Goal: Information Seeking & Learning: Understand process/instructions

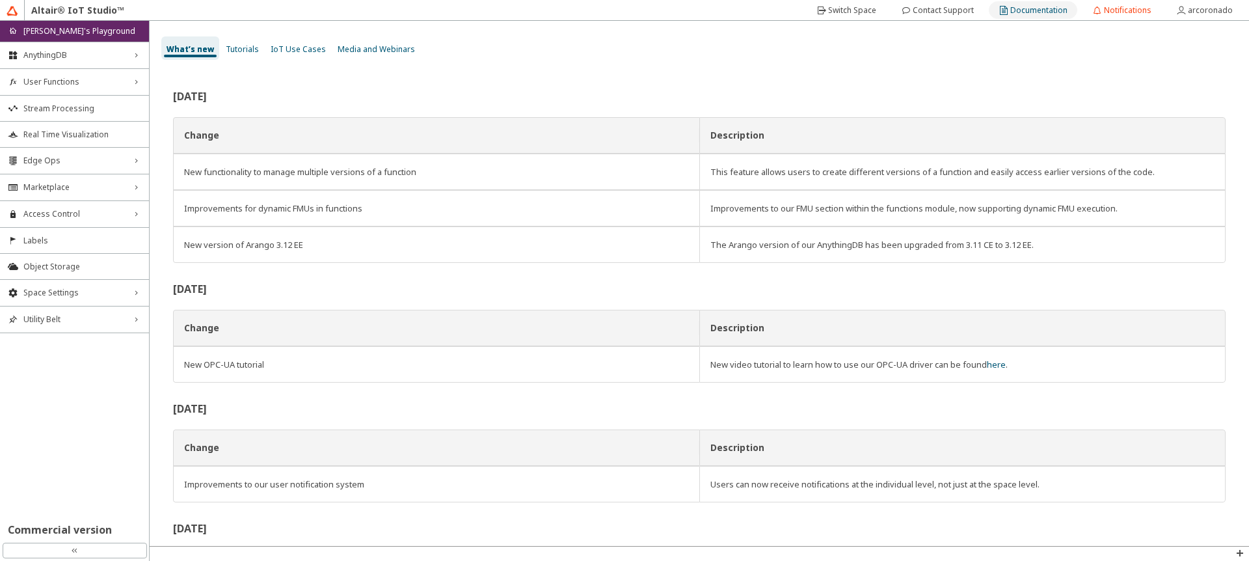
click at [1011, 16] on paper-button "Documentation" at bounding box center [1033, 10] width 88 height 18
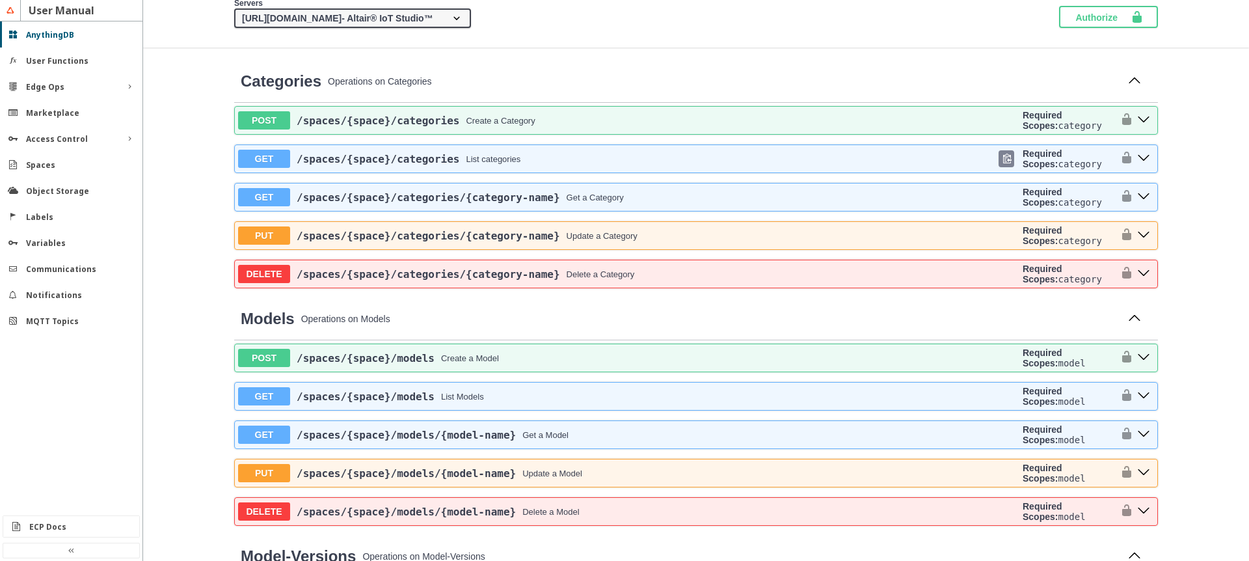
scroll to position [390, 0]
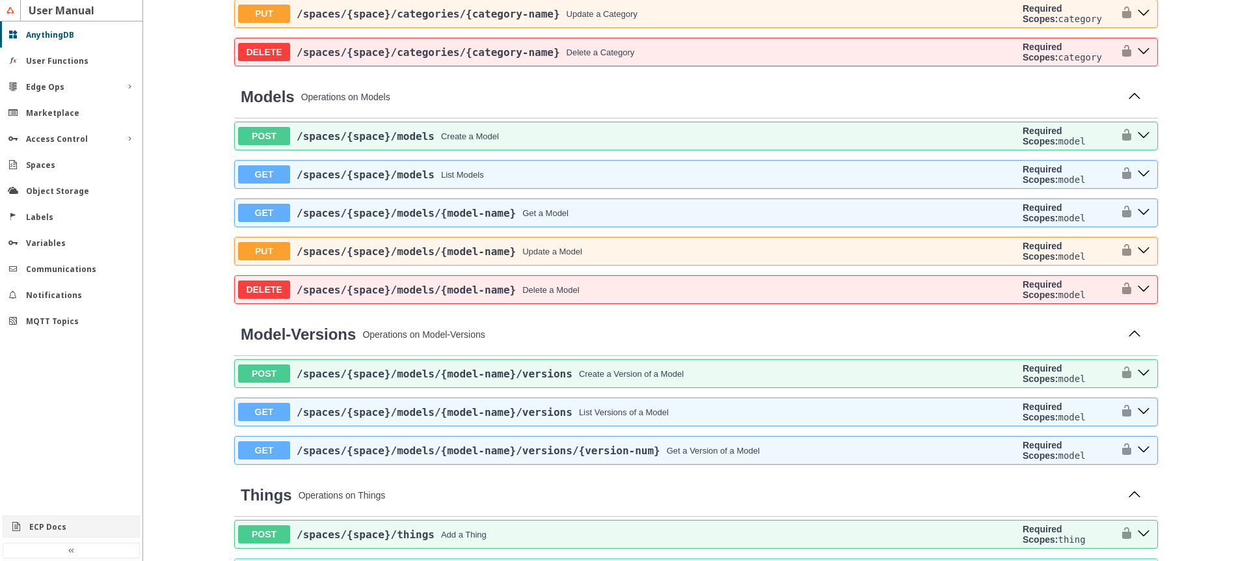
click at [75, 524] on div "ECP Docs" at bounding box center [76, 526] width 94 height 11
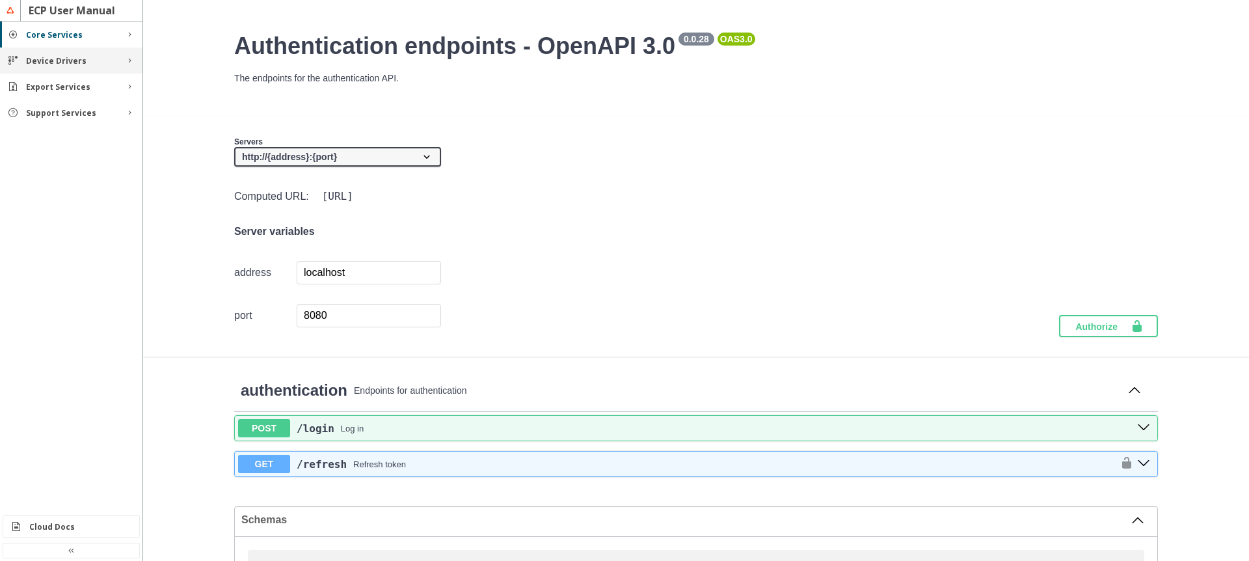
click at [99, 58] on div "Device Drivers" at bounding box center [71, 60] width 90 height 11
click at [0, 0] on slot "Export Services" at bounding box center [0, 0] width 0 height 0
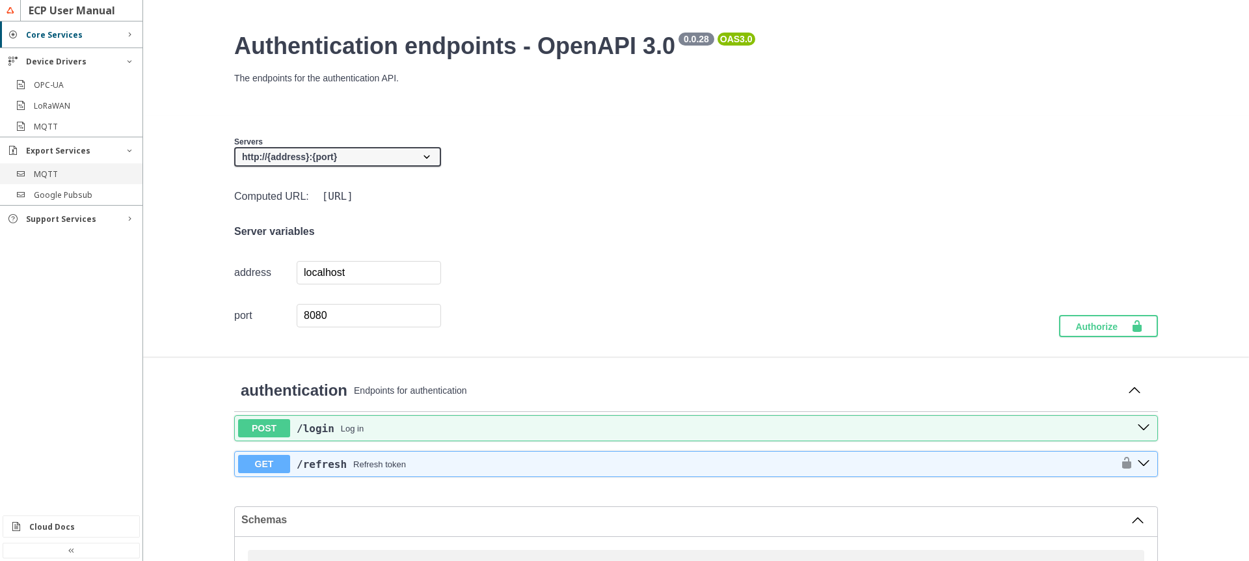
click at [0, 0] on slot "MQTT" at bounding box center [0, 0] width 0 height 0
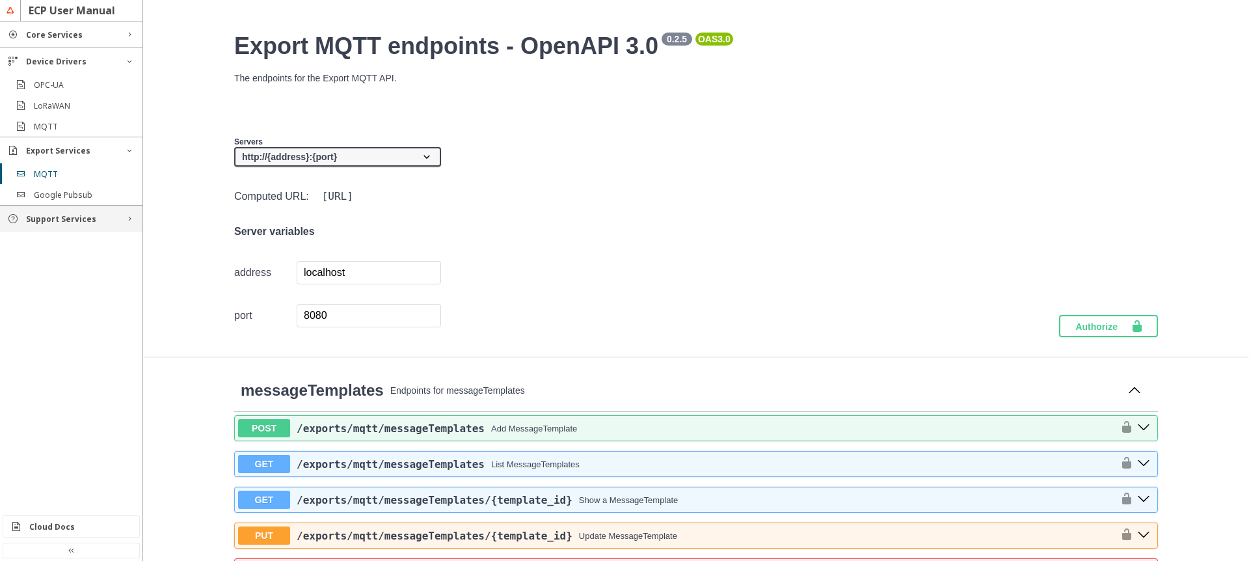
click at [0, 0] on slot "Support Services" at bounding box center [0, 0] width 0 height 0
click at [73, 249] on div "Functions" at bounding box center [71, 242] width 142 height 21
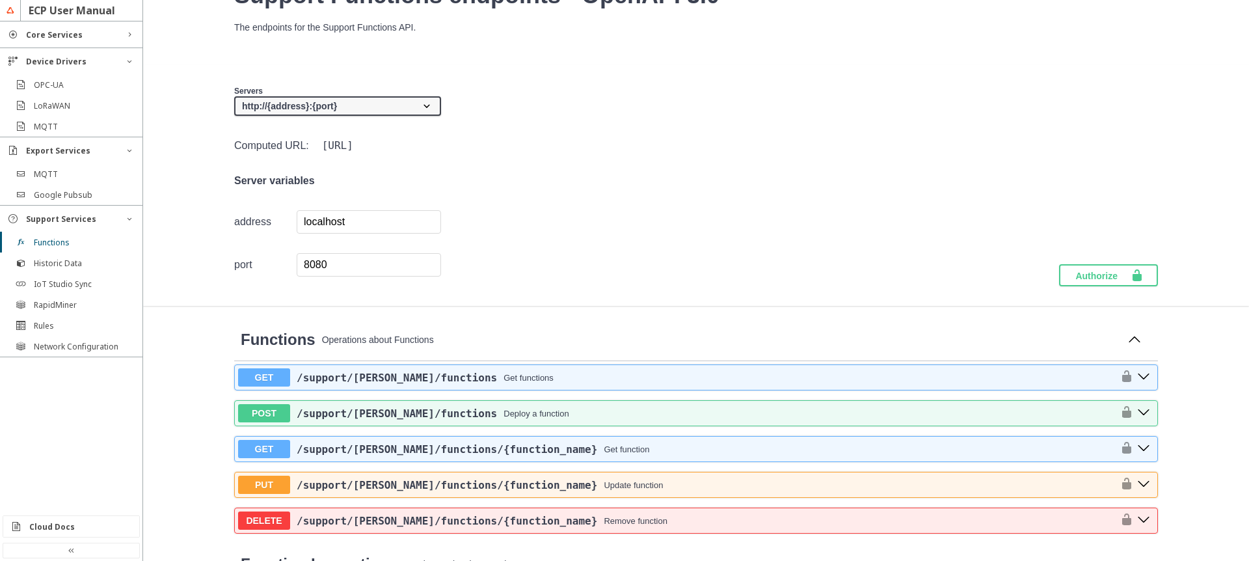
scroll to position [78, 0]
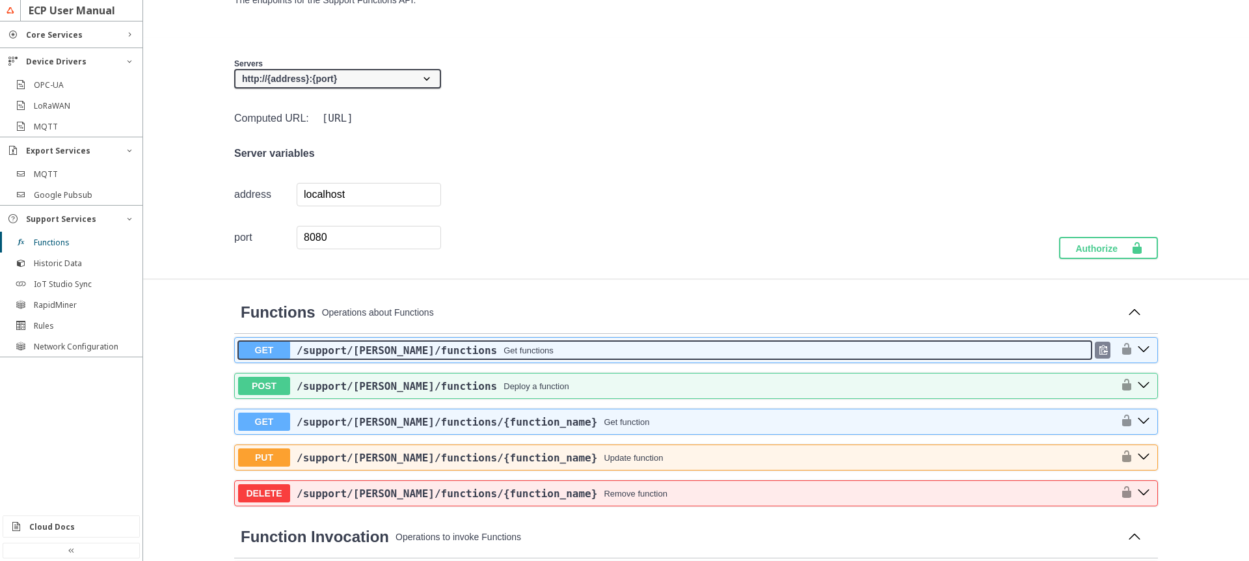
click at [548, 351] on div "/support /[PERSON_NAME] /functions Get functions" at bounding box center [690, 350] width 801 height 12
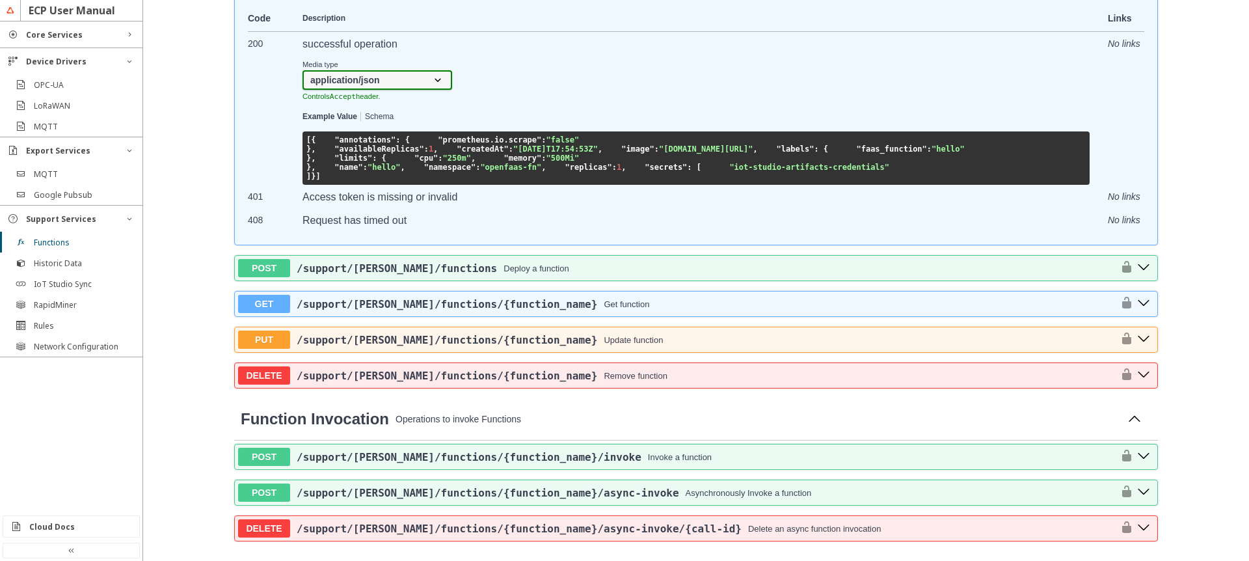
scroll to position [546, 0]
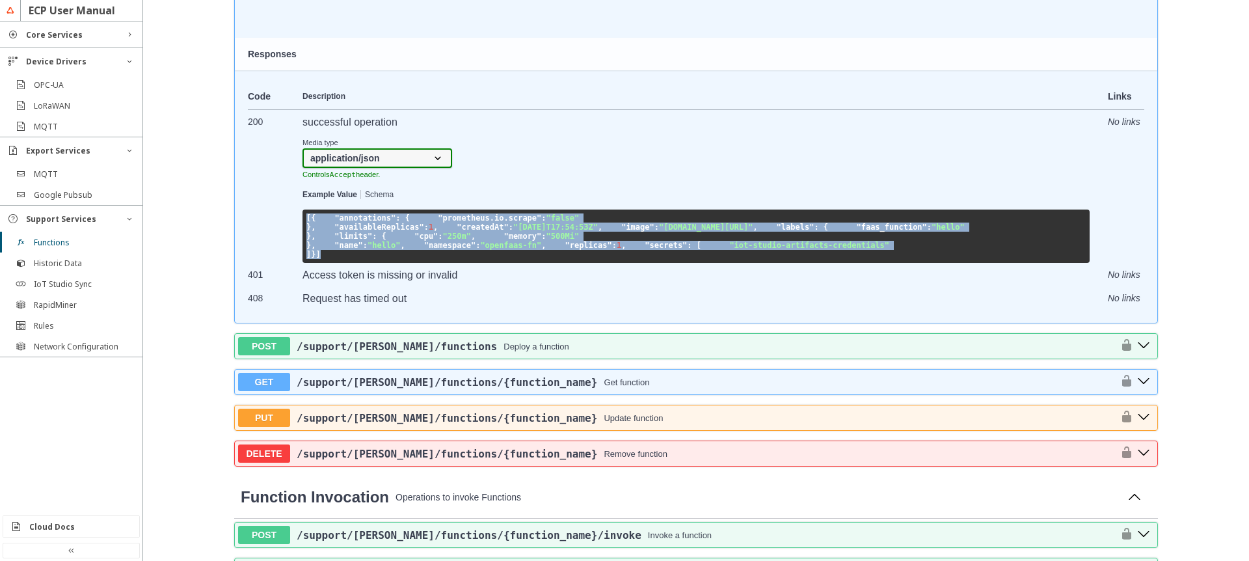
drag, startPoint x: 299, startPoint y: 215, endPoint x: 369, endPoint y: 418, distance: 215.0
click at [369, 263] on pre "[ { "annotations" : { "prometheus.io.scrape" : "false" }, "availableReplicas" :…" at bounding box center [695, 235] width 787 height 53
drag, startPoint x: 369, startPoint y: 417, endPoint x: 303, endPoint y: 213, distance: 214.7
click at [304, 213] on pre "[ { "annotations" : { "prometheus.io.scrape" : "false" }, "availableReplicas" :…" at bounding box center [695, 235] width 787 height 53
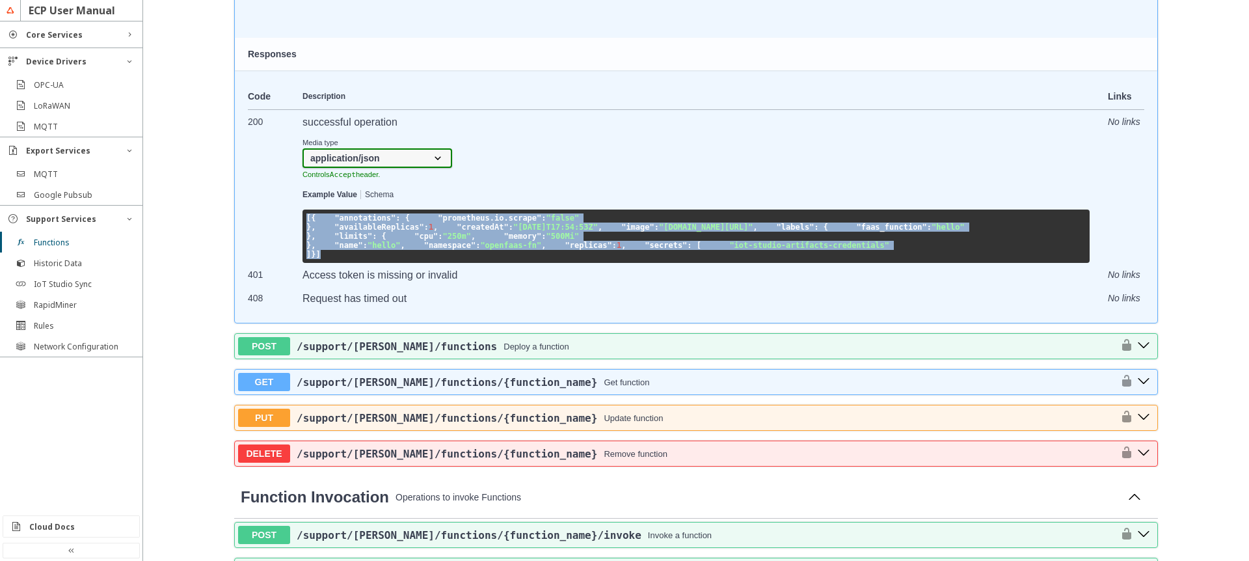
click at [303, 213] on pre "[ { "annotations" : { "prometheus.io.scrape" : "false" }, "availableReplicas" :…" at bounding box center [695, 235] width 787 height 53
drag, startPoint x: 314, startPoint y: 241, endPoint x: 364, endPoint y: 416, distance: 181.8
click at [364, 263] on pre "[ { "annotations" : { "prometheus.io.scrape" : "false" }, "availableReplicas" :…" at bounding box center [695, 235] width 787 height 53
drag, startPoint x: 342, startPoint y: 418, endPoint x: 302, endPoint y: 239, distance: 183.4
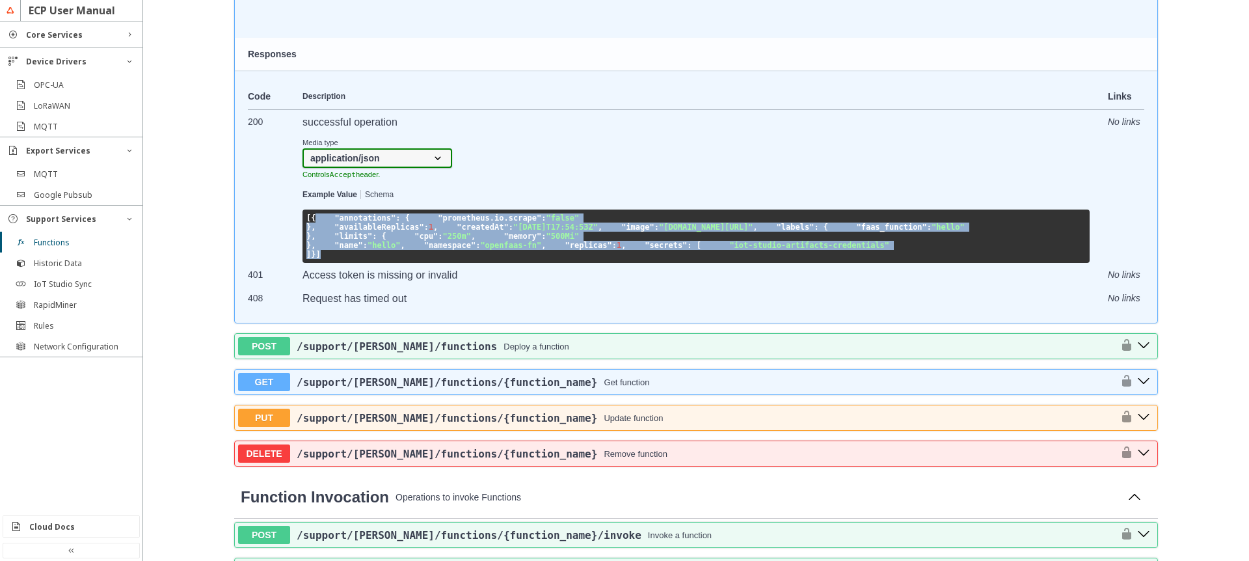
click at [302, 239] on pre "[ { "annotations" : { "prometheus.io.scrape" : "false" }, "availableReplicas" :…" at bounding box center [695, 235] width 787 height 53
drag, startPoint x: 304, startPoint y: 219, endPoint x: 327, endPoint y: 416, distance: 199.0
click at [327, 263] on pre "[ { "annotations" : { "prometheus.io.scrape" : "false" }, "availableReplicas" :…" at bounding box center [695, 235] width 787 height 53
drag, startPoint x: 327, startPoint y: 416, endPoint x: 299, endPoint y: 226, distance: 192.6
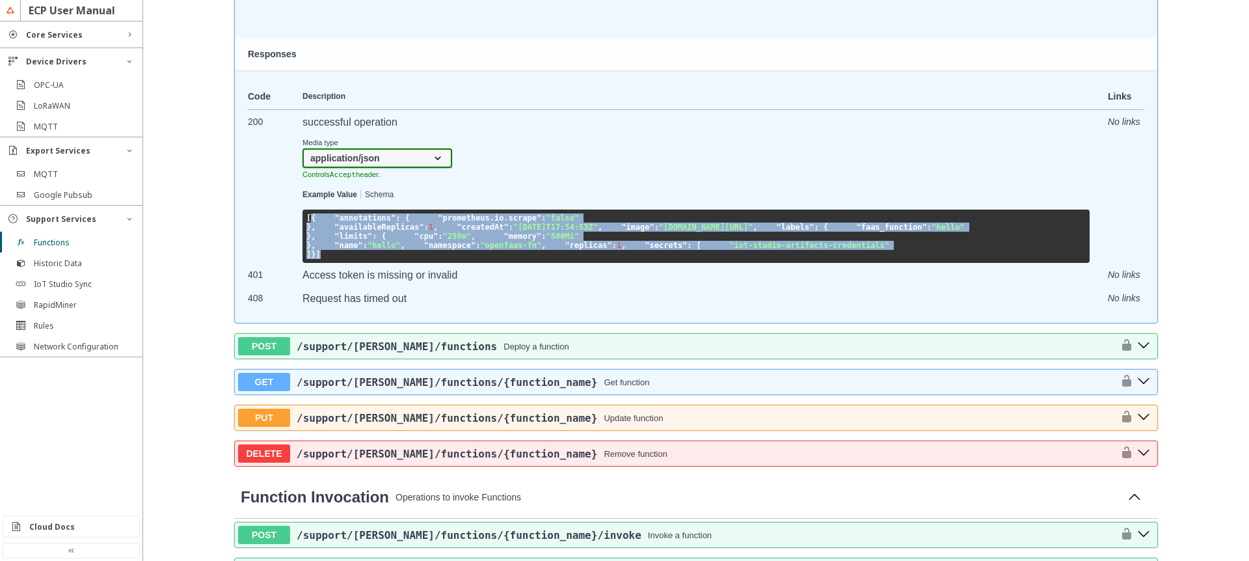
click at [302, 226] on pre "[ { "annotations" : { "prometheus.io.scrape" : "false" }, "availableReplicas" :…" at bounding box center [695, 235] width 787 height 53
drag, startPoint x: 302, startPoint y: 219, endPoint x: 319, endPoint y: 426, distance: 208.1
click at [319, 263] on pre "[ { "annotations" : { "prometheus.io.scrape" : "false" }, "availableReplicas" :…" at bounding box center [695, 235] width 787 height 53
click at [395, 263] on pre "[ { "annotations" : { "prometheus.io.scrape" : "false" }, "availableReplicas" :…" at bounding box center [695, 235] width 787 height 53
drag, startPoint x: 319, startPoint y: 429, endPoint x: 323, endPoint y: 264, distance: 164.6
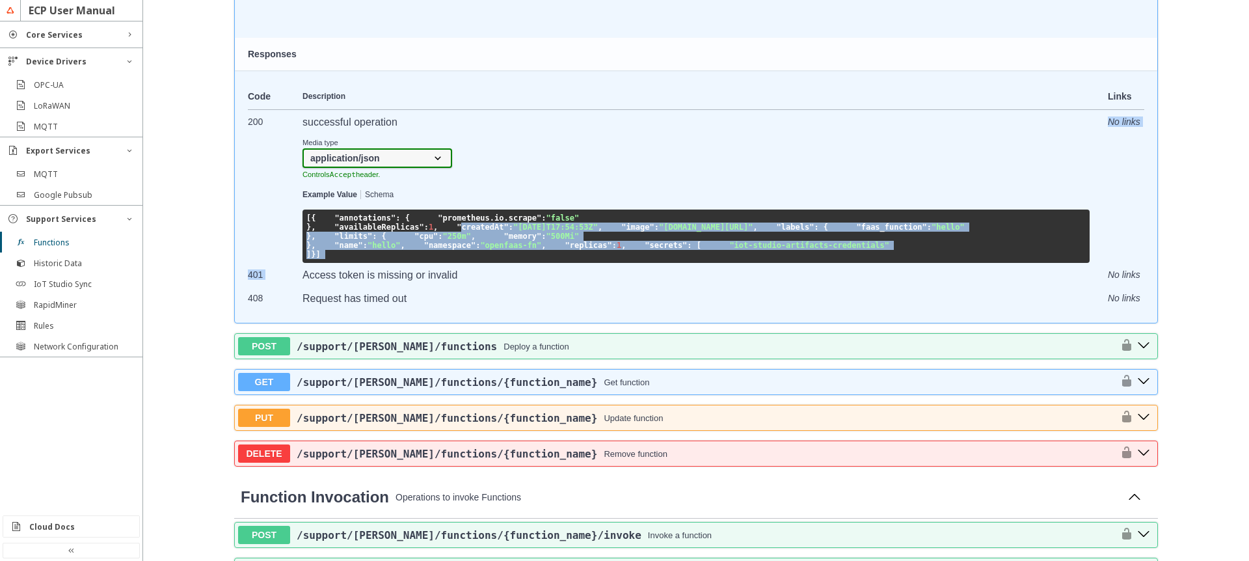
click at [323, 269] on tbody "200 successful operation Media type application/json Controls Accept header. Ex…" at bounding box center [696, 210] width 896 height 200
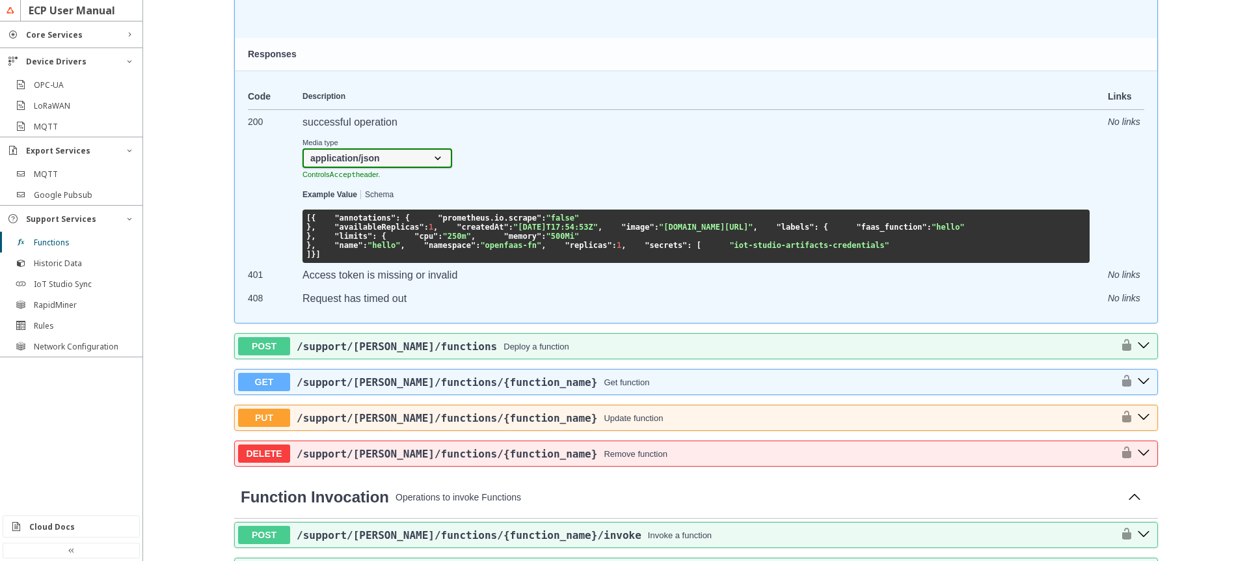
click at [410, 222] on span at bounding box center [424, 217] width 28 height 9
drag, startPoint x: 299, startPoint y: 213, endPoint x: 325, endPoint y: 414, distance: 202.0
click at [325, 263] on pre "[ { "annotations" : { "prometheus.io.scrape" : "false" }, "availableReplicas" :…" at bounding box center [695, 235] width 787 height 53
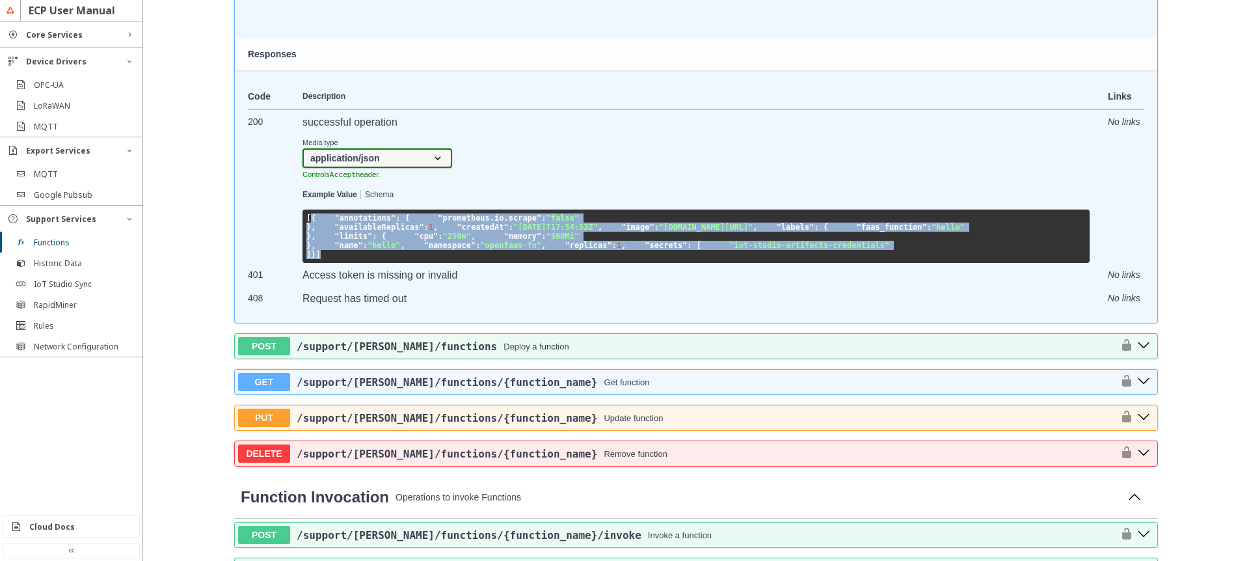
drag, startPoint x: 319, startPoint y: 416, endPoint x: 305, endPoint y: 218, distance: 198.9
click at [305, 218] on pre "[ { "annotations" : { "prometheus.io.scrape" : "false" }, "availableReplicas" :…" at bounding box center [695, 235] width 787 height 53
click at [306, 218] on span "[" at bounding box center [308, 217] width 5 height 9
drag, startPoint x: 305, startPoint y: 218, endPoint x: 345, endPoint y: 426, distance: 212.0
click at [349, 310] on tbody "200 successful operation Media type application/json Controls Accept header. Ex…" at bounding box center [696, 210] width 896 height 200
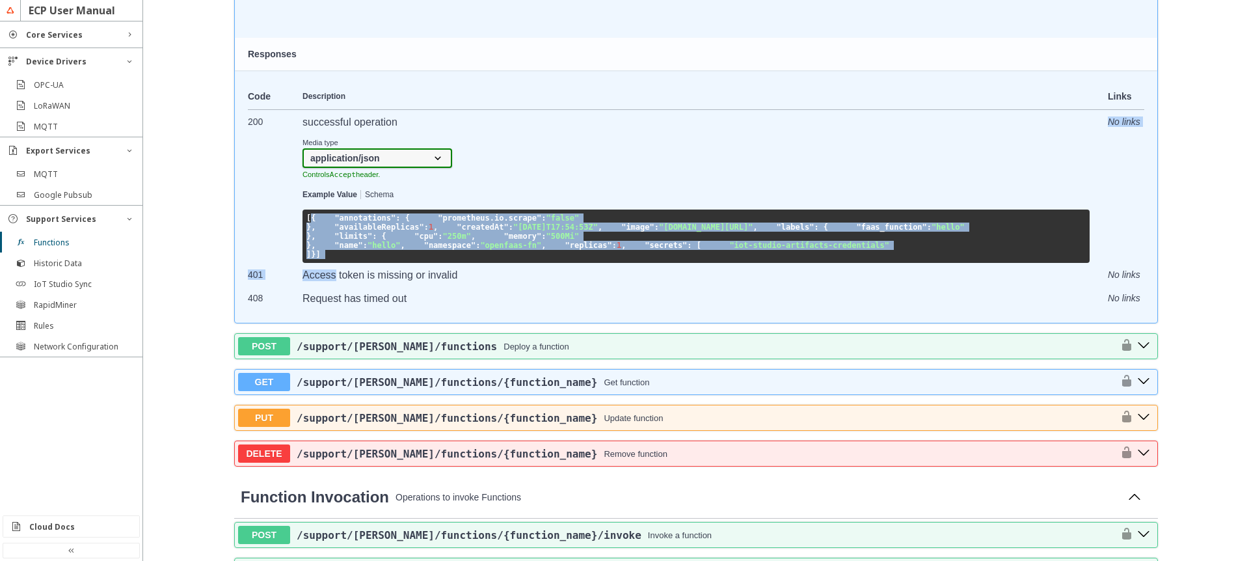
click at [338, 263] on pre "[ { "annotations" : { "prometheus.io.scrape" : "false" }, "availableReplicas" :…" at bounding box center [695, 235] width 787 height 53
drag, startPoint x: 338, startPoint y: 416, endPoint x: 303, endPoint y: 200, distance: 218.7
click at [303, 200] on div "Example Value Schema [ { "annotations" : { "prometheus.io.scrape" : "false" }, …" at bounding box center [695, 226] width 787 height 73
click at [302, 217] on pre "[ { "annotations" : { "prometheus.io.scrape" : "false" }, "availableReplicas" :…" at bounding box center [695, 235] width 787 height 53
drag, startPoint x: 299, startPoint y: 220, endPoint x: 326, endPoint y: 420, distance: 201.5
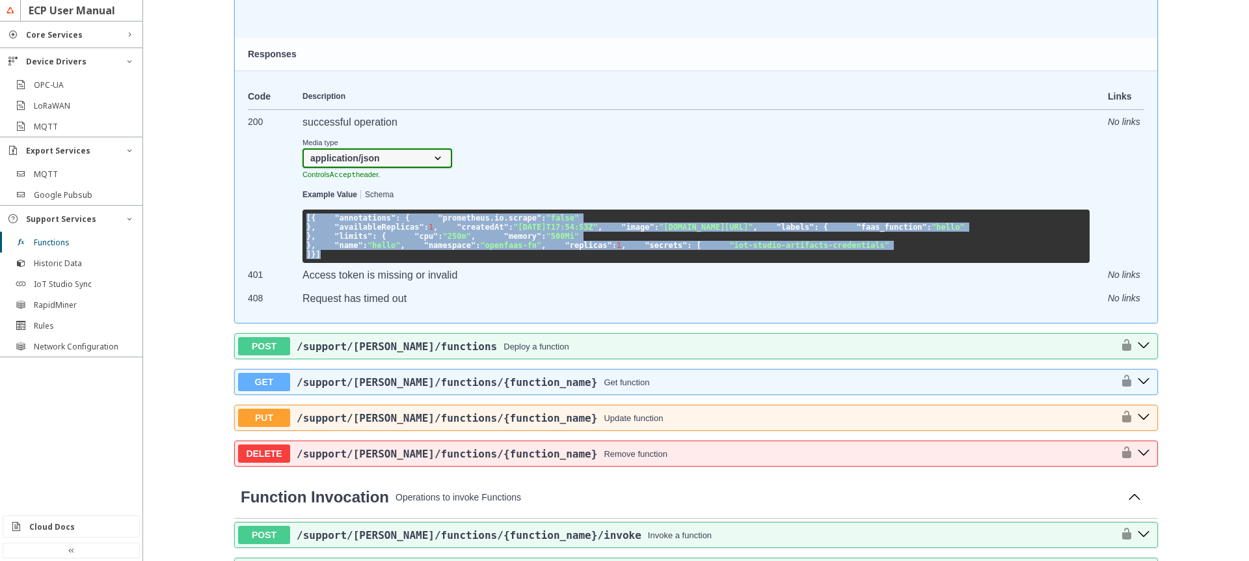
click at [326, 263] on pre "[ { "annotations" : { "prometheus.io.scrape" : "false" }, "availableReplicas" :…" at bounding box center [695, 235] width 787 height 53
drag, startPoint x: 297, startPoint y: 211, endPoint x: 332, endPoint y: 416, distance: 208.4
click at [332, 263] on div "[ { "annotations" : { "prometheus.io.scrape" : "false" }, "availableReplicas" :…" at bounding box center [695, 235] width 787 height 53
click at [328, 263] on pre "[ { "annotations" : { "prometheus.io.scrape" : "false" }, "availableReplicas" :…" at bounding box center [695, 235] width 787 height 53
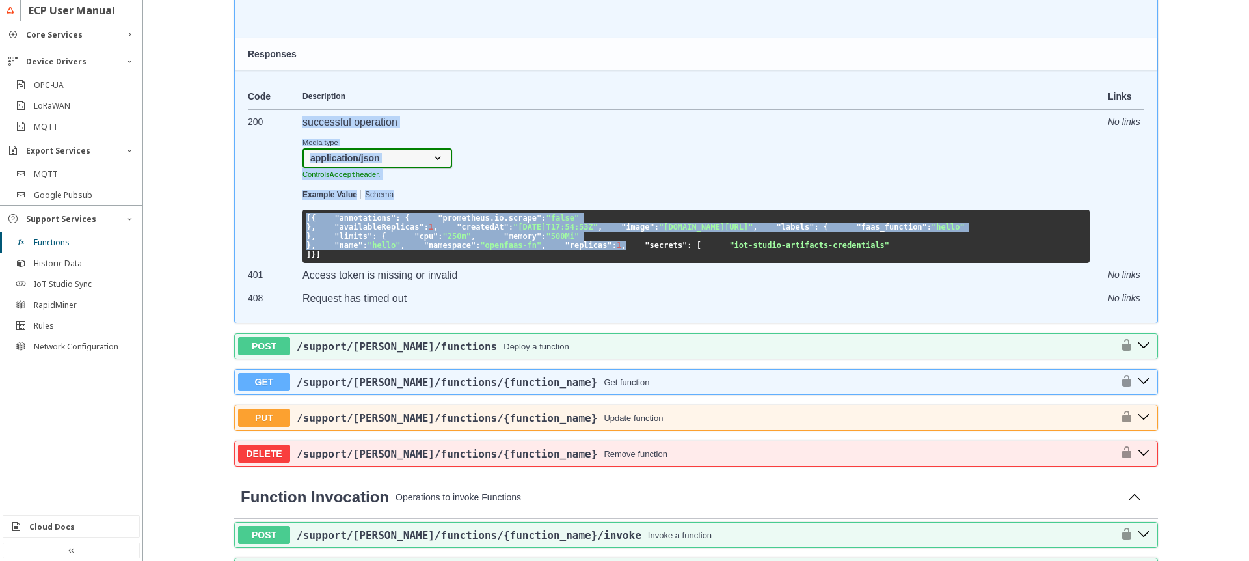
drag, startPoint x: 308, startPoint y: 231, endPoint x: 392, endPoint y: 369, distance: 161.6
click at [392, 263] on tr "200 successful operation Media type application/json Controls Accept header. Ex…" at bounding box center [696, 187] width 896 height 154
click at [392, 263] on pre "[ { "annotations" : { "prometheus.io.scrape" : "false" }, "availableReplicas" :…" at bounding box center [695, 235] width 787 height 53
drag, startPoint x: 369, startPoint y: 407, endPoint x: 333, endPoint y: 237, distance: 174.1
click at [333, 237] on pre "[ { "annotations" : { "prometheus.io.scrape" : "false" }, "availableReplicas" :…" at bounding box center [695, 235] width 787 height 53
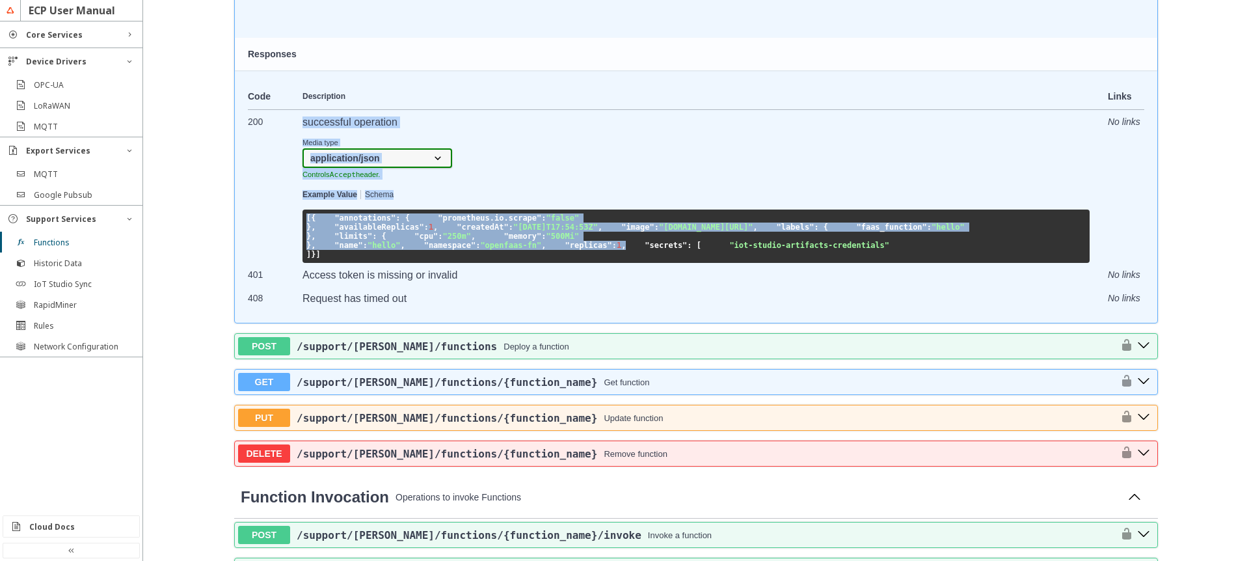
click at [334, 222] on span ""annotations"" at bounding box center [364, 217] width 61 height 9
drag, startPoint x: 295, startPoint y: 225, endPoint x: 303, endPoint y: 377, distance: 151.8
click at [303, 263] on tr "200 successful operation Media type application/json Controls Accept header. Ex…" at bounding box center [696, 187] width 896 height 154
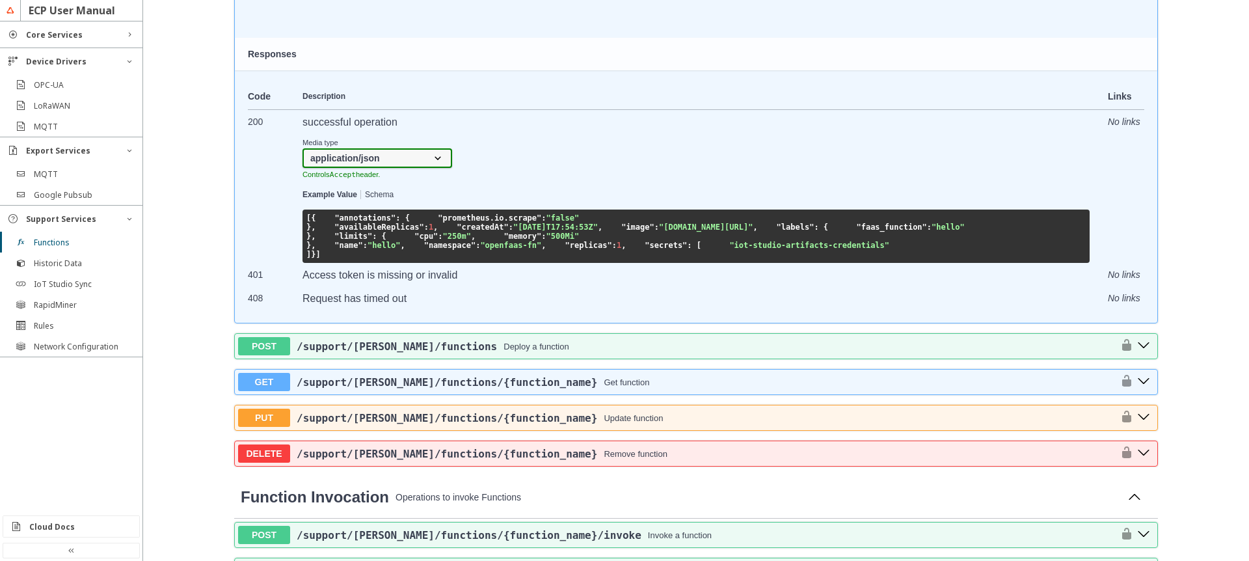
click at [310, 263] on pre "[ { "annotations" : { "prometheus.io.scrape" : "false" }, "availableReplicas" :…" at bounding box center [695, 235] width 787 height 53
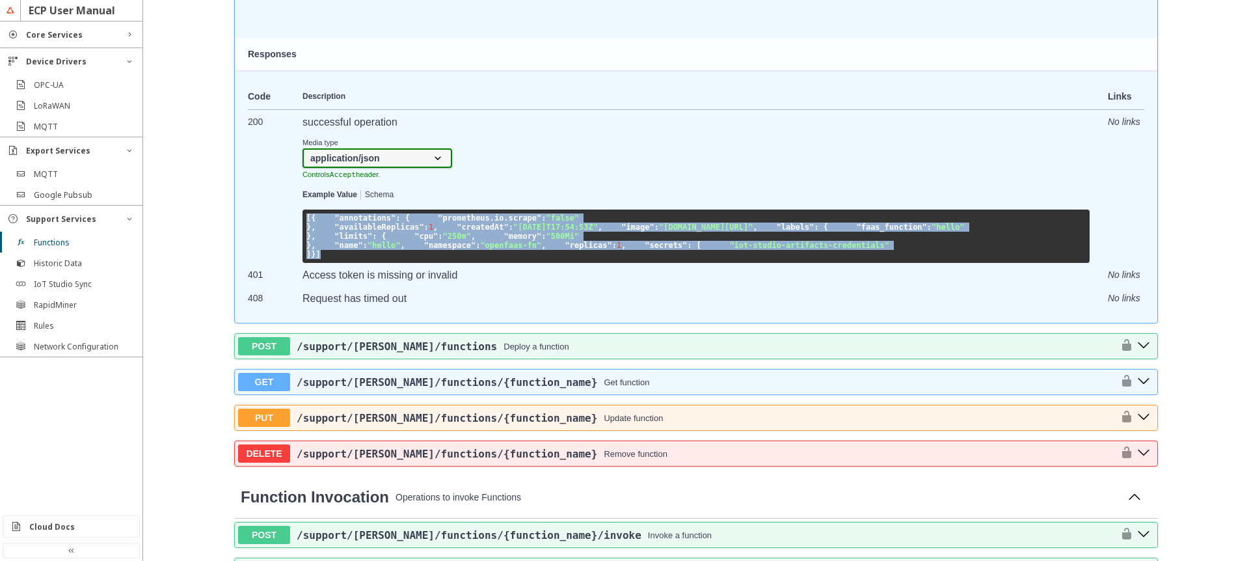
drag, startPoint x: 309, startPoint y: 421, endPoint x: 303, endPoint y: 220, distance: 200.4
click at [303, 220] on pre "[ { "annotations" : { "prometheus.io.scrape" : "false" }, "availableReplicas" :…" at bounding box center [695, 235] width 787 height 53
click at [729, 250] on span ""iot-studio-artifacts-credentials"" at bounding box center [809, 245] width 160 height 9
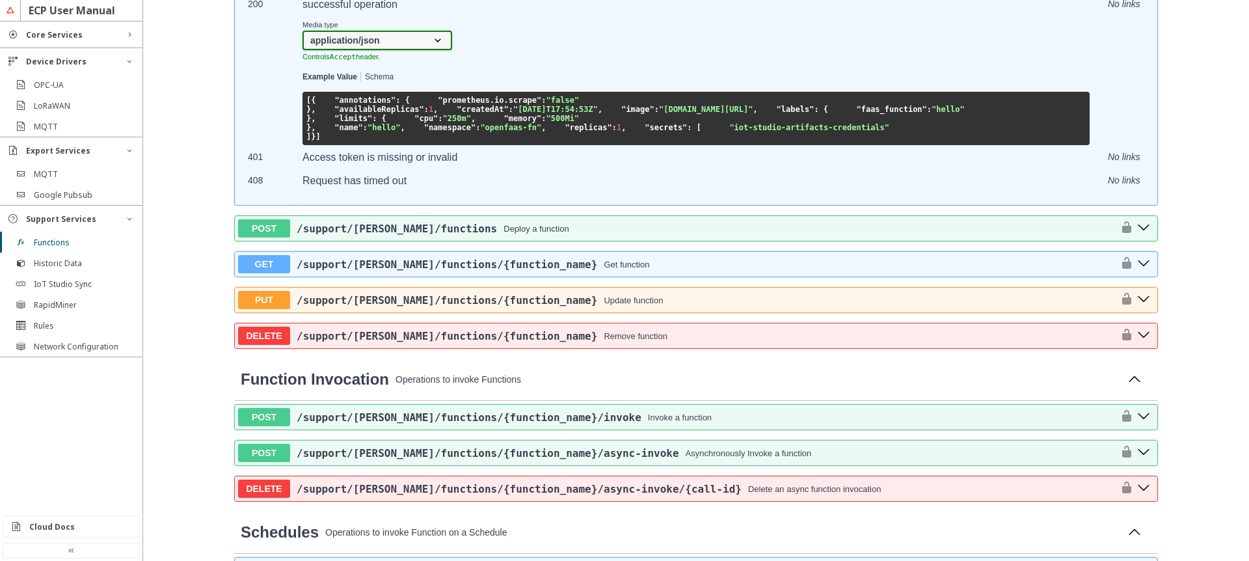
scroll to position [702, 0]
